Goal: Task Accomplishment & Management: Manage account settings

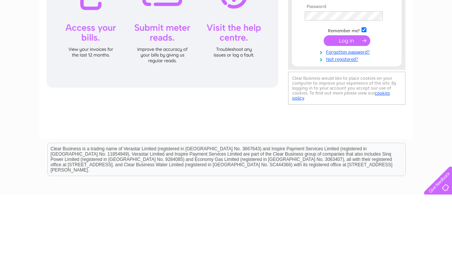
type input "sarahvr6@talktalk.net"
click at [347, 106] on input "submit" at bounding box center [347, 105] width 47 height 11
click at [362, 108] on input "submit" at bounding box center [347, 105] width 47 height 11
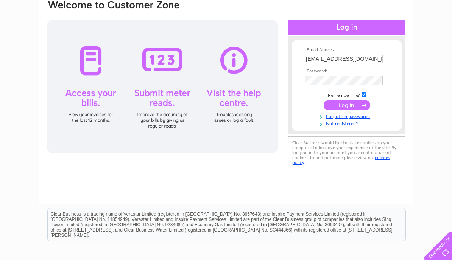
click at [360, 108] on input "submit" at bounding box center [347, 105] width 47 height 11
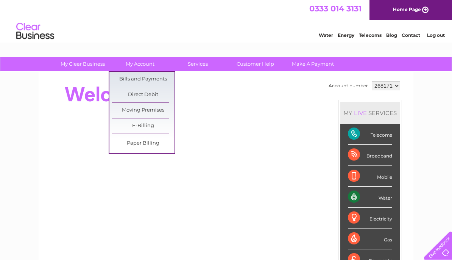
click at [157, 79] on link "Bills and Payments" at bounding box center [143, 79] width 63 height 15
click at [259, 101] on div at bounding box center [184, 94] width 276 height 30
click at [214, 95] on div at bounding box center [184, 94] width 276 height 30
click at [212, 112] on div at bounding box center [184, 170] width 276 height 182
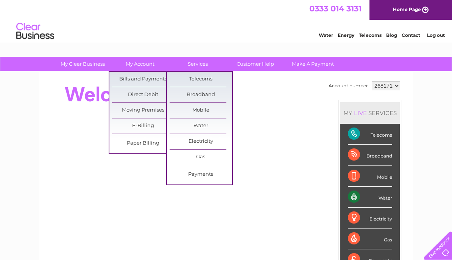
click at [202, 63] on link "Services" at bounding box center [198, 64] width 63 height 14
click at [147, 65] on link "My Account" at bounding box center [140, 64] width 63 height 14
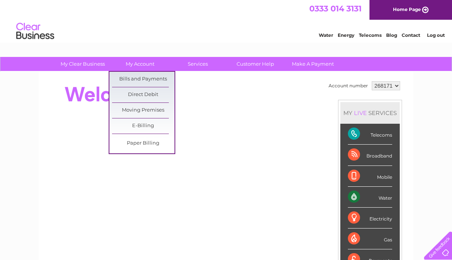
click at [144, 67] on link "My Account" at bounding box center [140, 64] width 63 height 14
click at [143, 66] on link "My Account" at bounding box center [140, 64] width 63 height 14
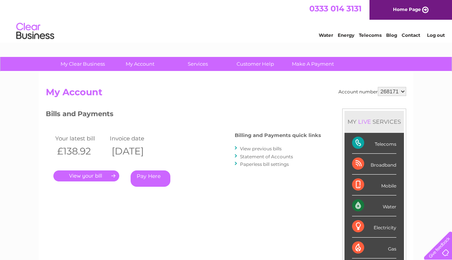
click at [434, 9] on link "Home Page" at bounding box center [411, 10] width 83 height 20
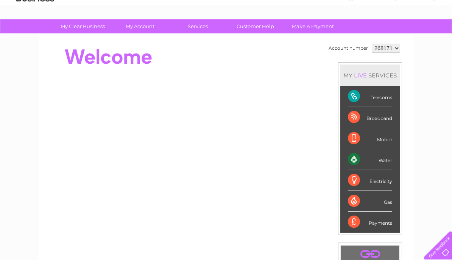
scroll to position [32, 0]
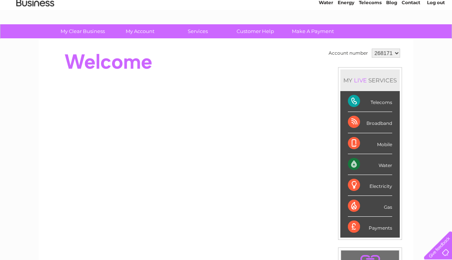
click at [378, 230] on div "Payments" at bounding box center [370, 227] width 44 height 20
click at [355, 227] on div "Payments" at bounding box center [370, 227] width 44 height 20
click at [354, 230] on div "Payments" at bounding box center [370, 227] width 44 height 20
click at [360, 228] on div "Payments" at bounding box center [370, 227] width 44 height 20
click at [363, 227] on div "Payments" at bounding box center [370, 227] width 44 height 20
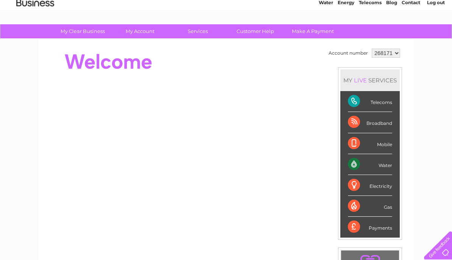
click at [358, 228] on div "Payments" at bounding box center [370, 227] width 44 height 20
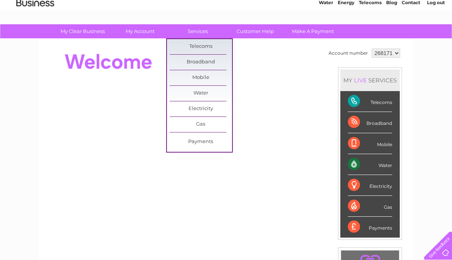
click at [216, 141] on link "Payments" at bounding box center [201, 141] width 63 height 15
